Goal: Find specific page/section: Find specific page/section

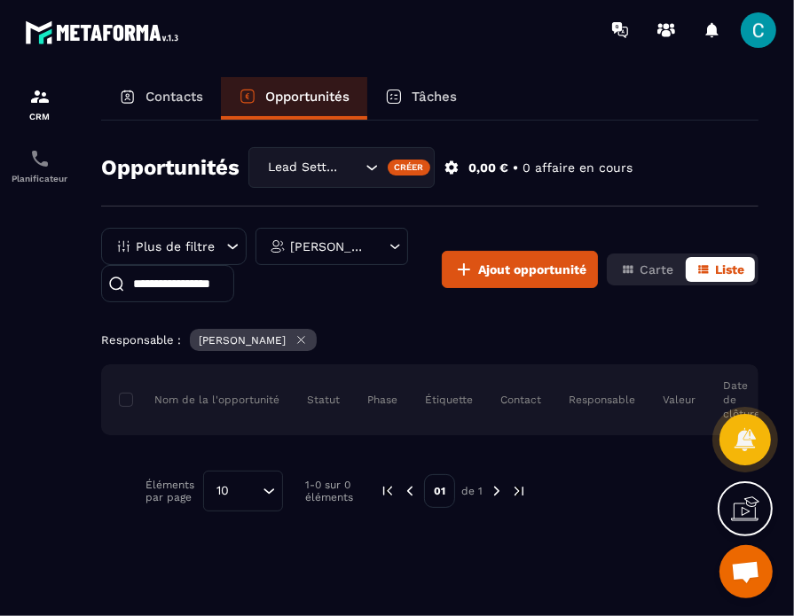
click at [170, 103] on p "Contacts" at bounding box center [174, 97] width 58 height 16
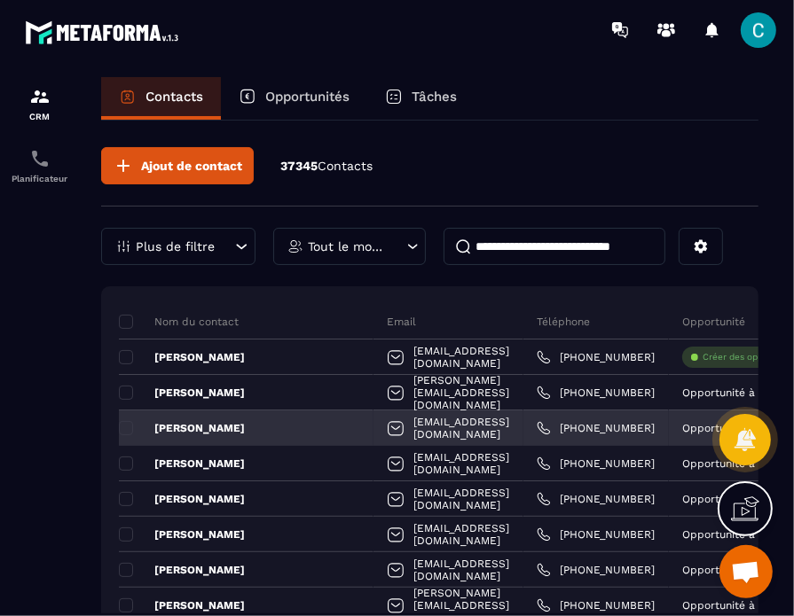
scroll to position [27, 0]
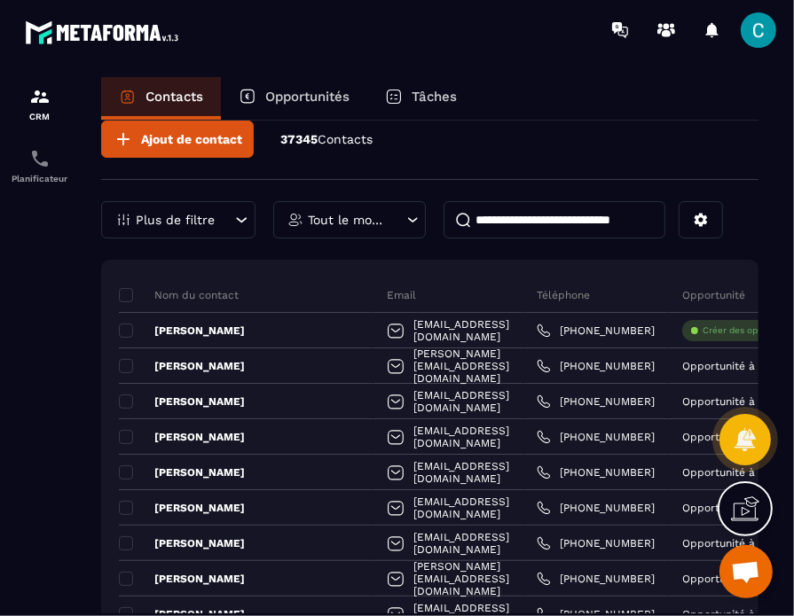
click at [305, 90] on p "Opportunités" at bounding box center [307, 97] width 84 height 16
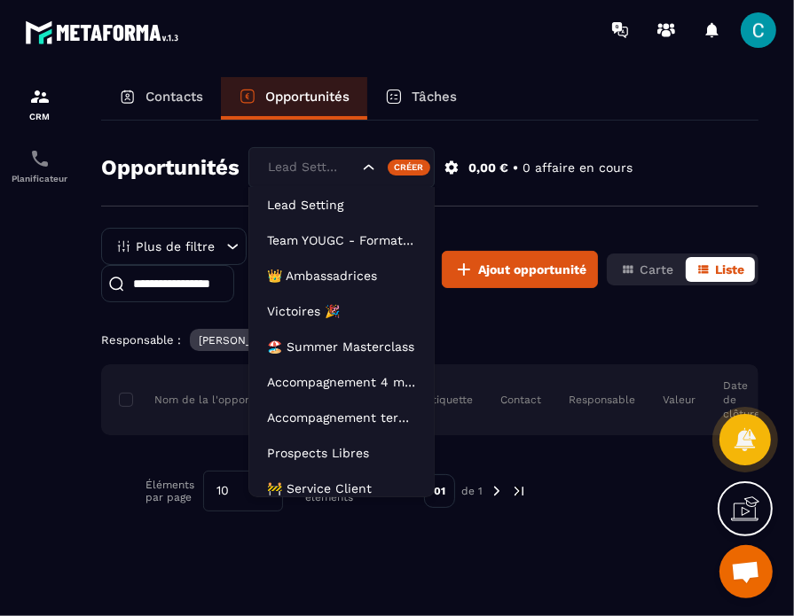
click at [375, 176] on div "Lead Setting" at bounding box center [341, 167] width 186 height 41
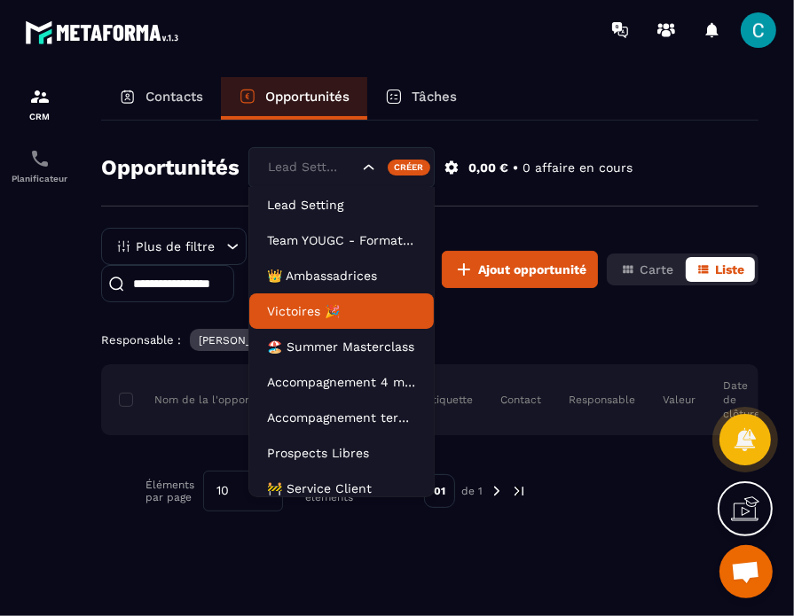
scroll to position [80, 0]
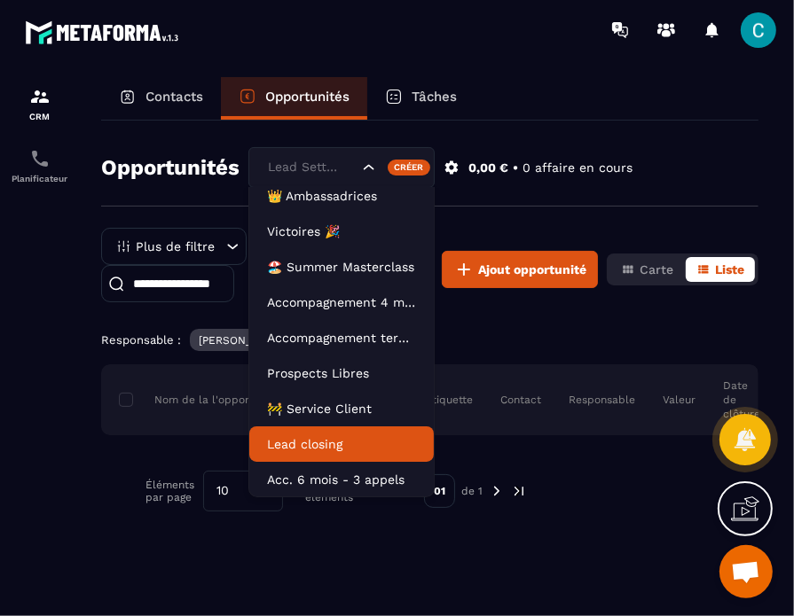
click at [327, 429] on li "Lead closing" at bounding box center [341, 443] width 184 height 35
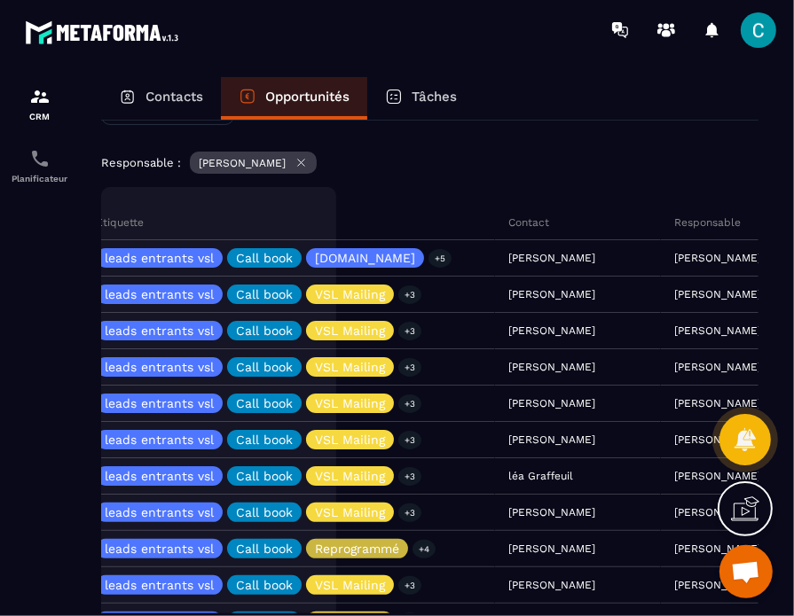
scroll to position [0, 425]
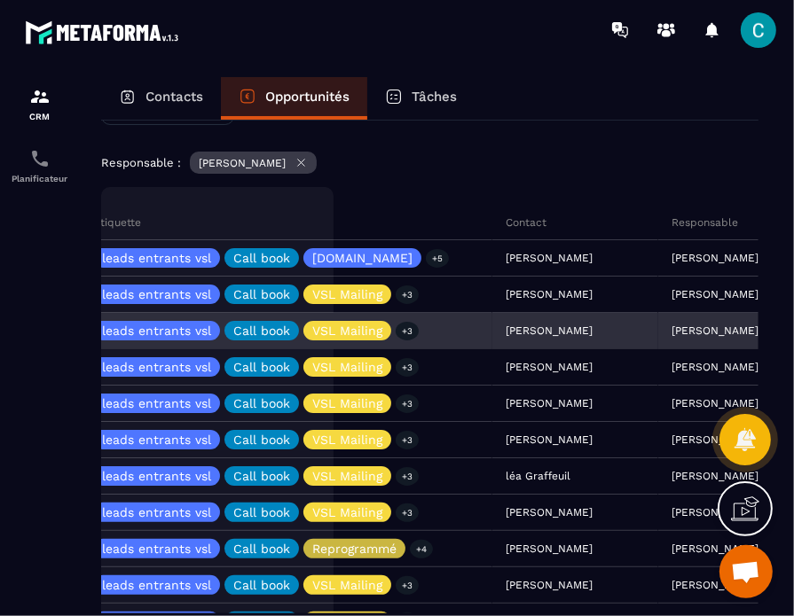
click at [505, 332] on div "[PERSON_NAME]" at bounding box center [575, 331] width 166 height 35
